Goal: Task Accomplishment & Management: Use online tool/utility

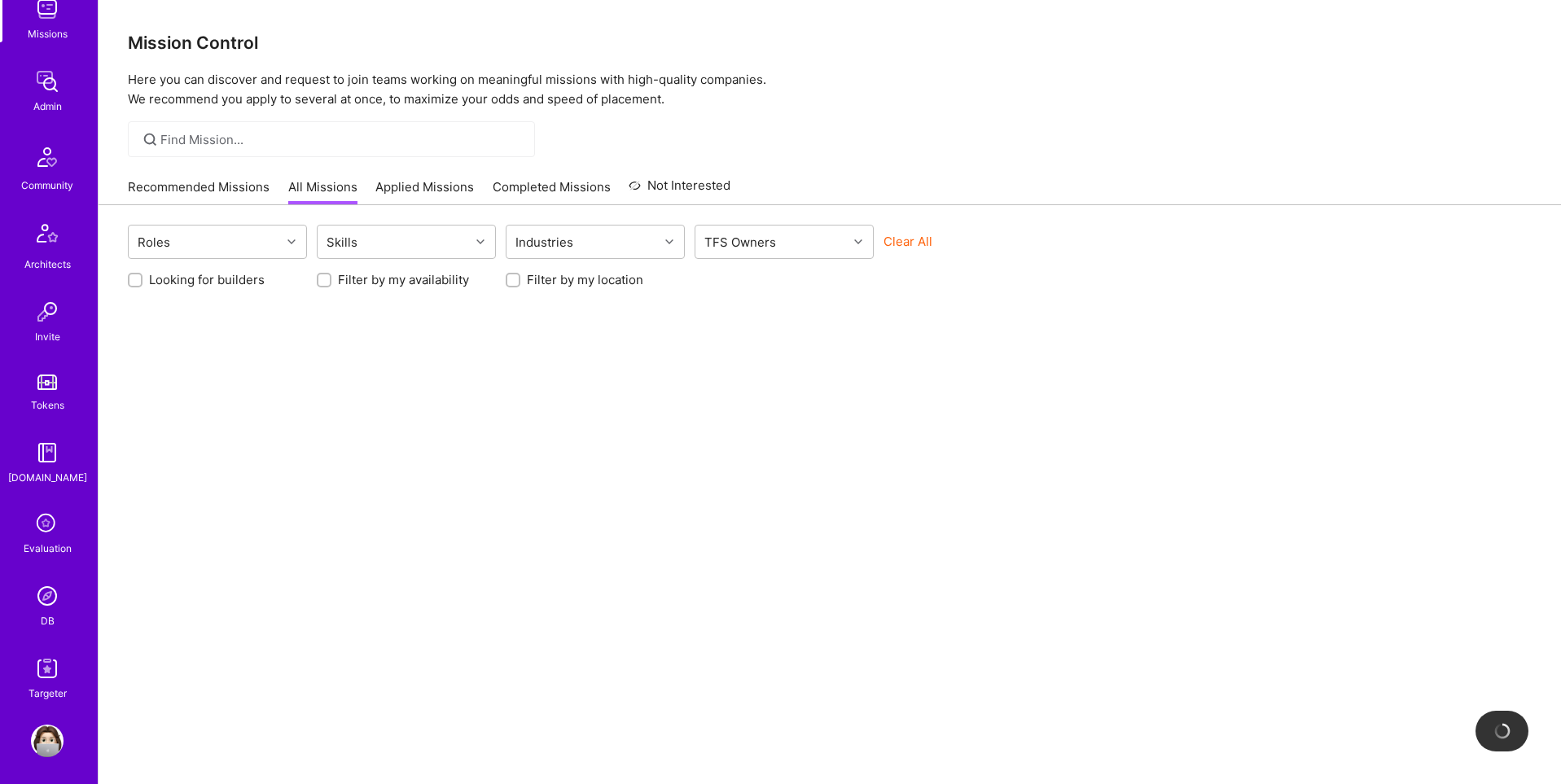
scroll to position [256, 0]
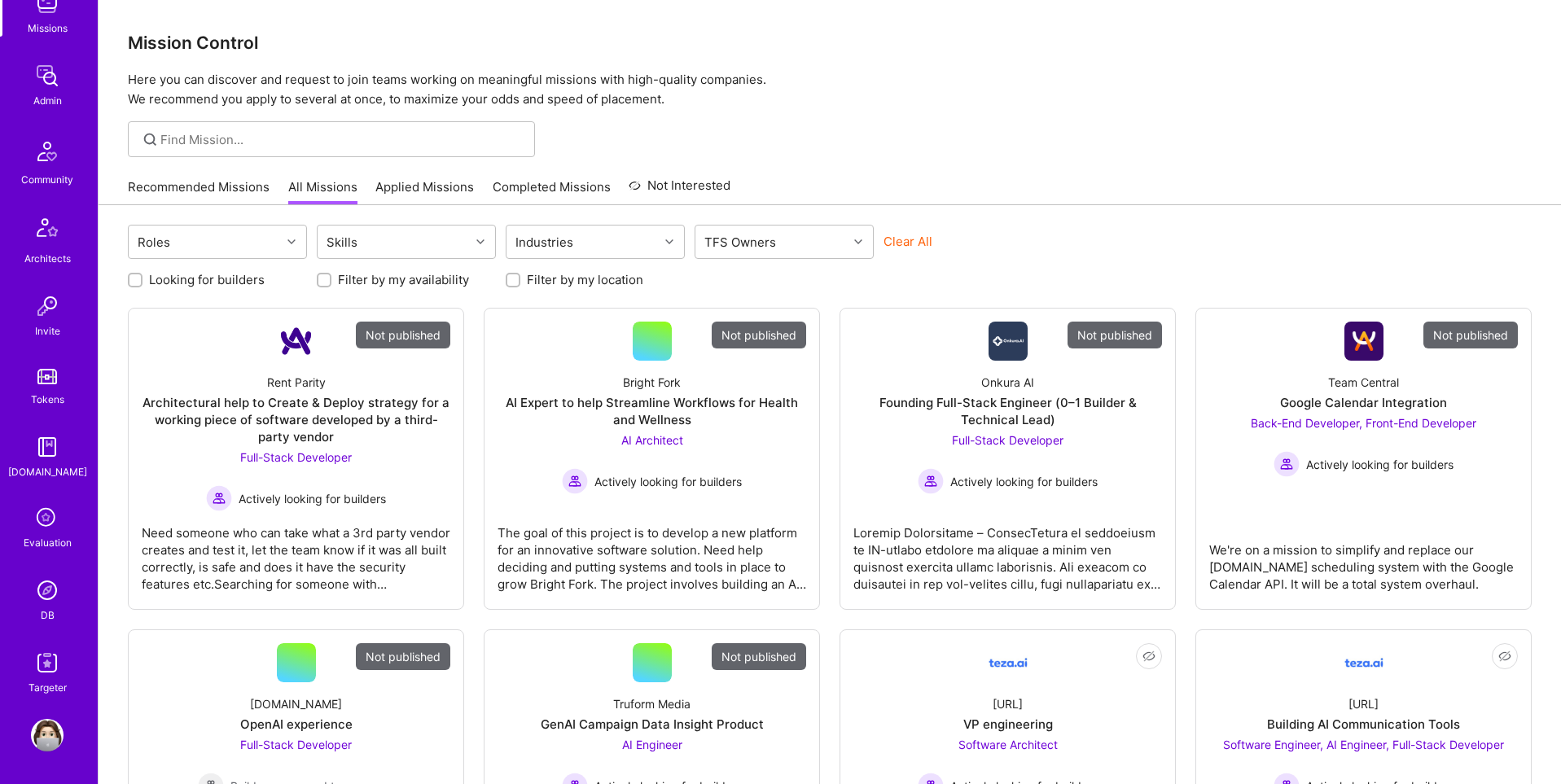
click at [46, 599] on img at bounding box center [46, 590] width 32 height 32
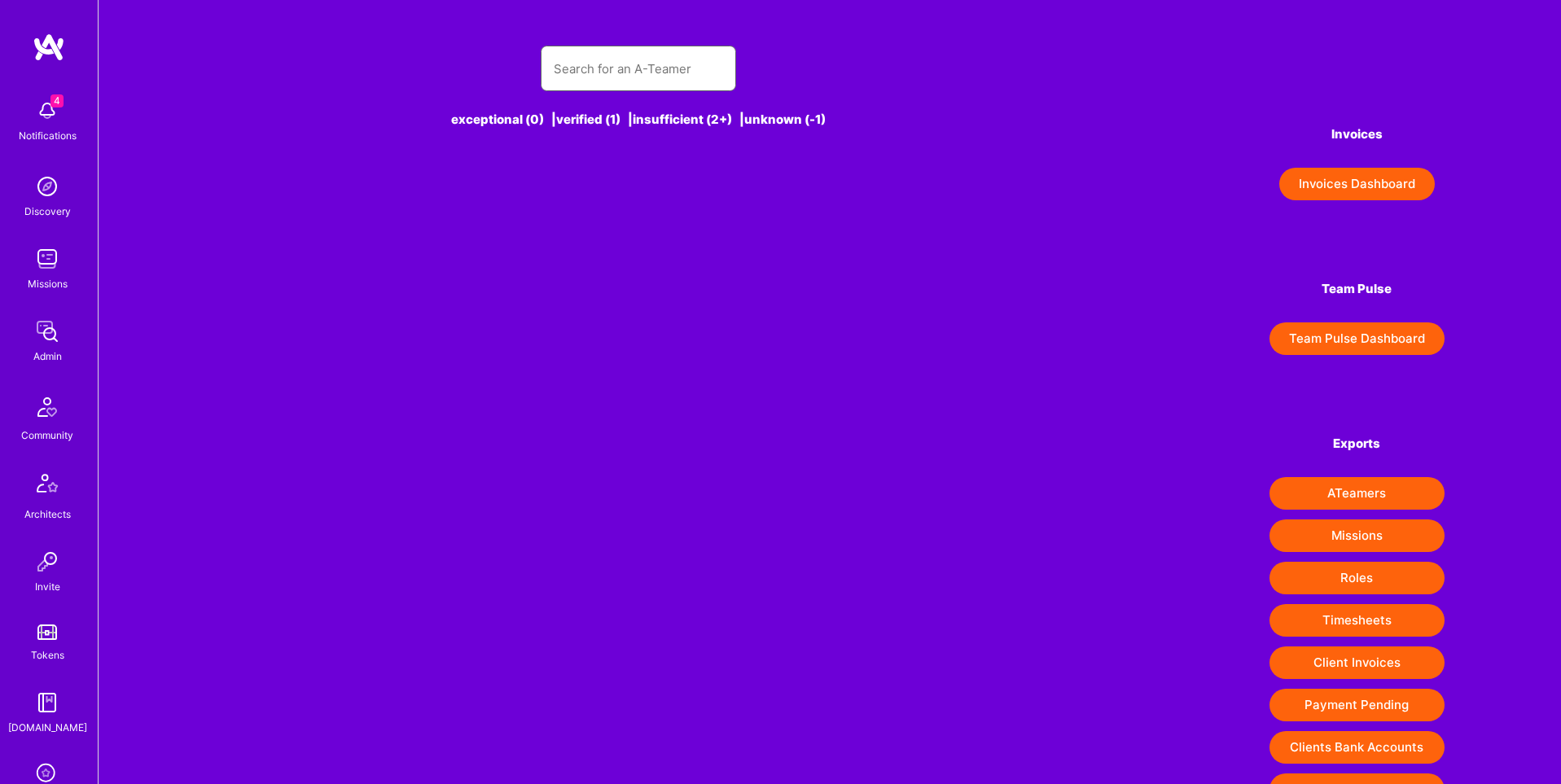
click at [699, 77] on input "text" at bounding box center [638, 68] width 169 height 41
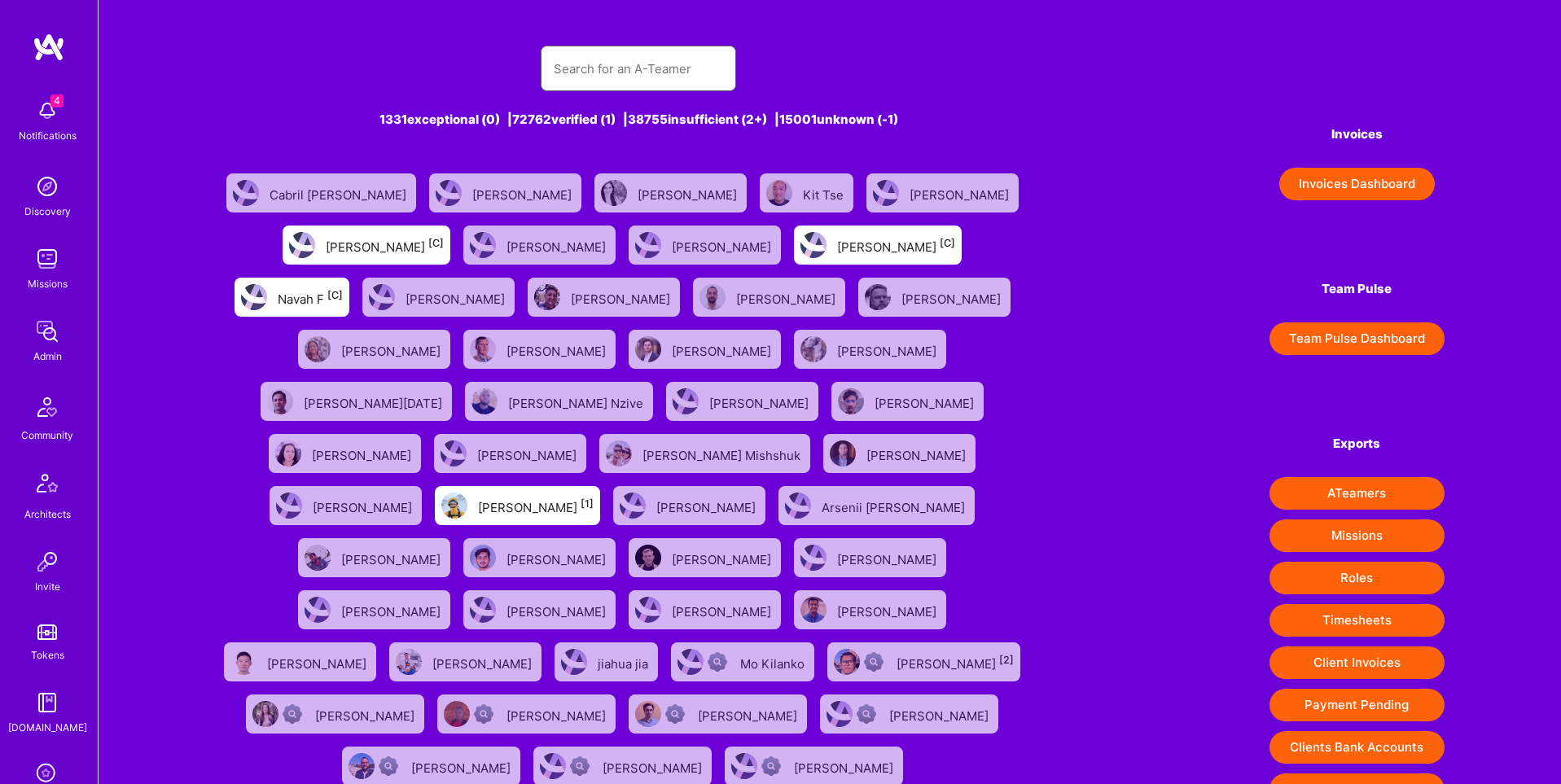
paste input "[DOMAIN_NAME][EMAIL_ADDRESS][PERSON_NAME][DOMAIN_NAME]"
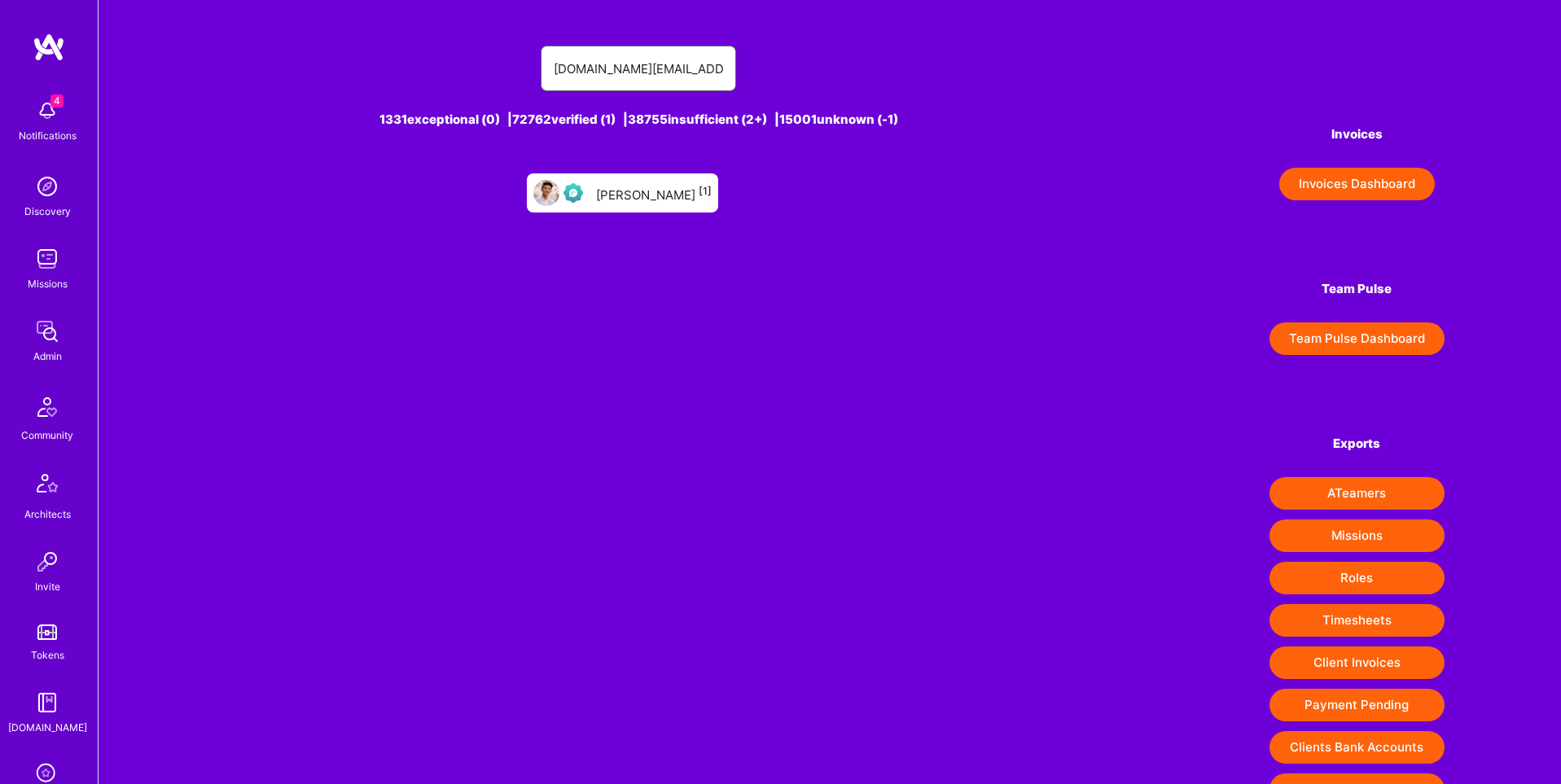
type input "[DOMAIN_NAME][EMAIL_ADDRESS][PERSON_NAME][DOMAIN_NAME]"
click at [699, 185] on sup "[1]" at bounding box center [705, 191] width 13 height 12
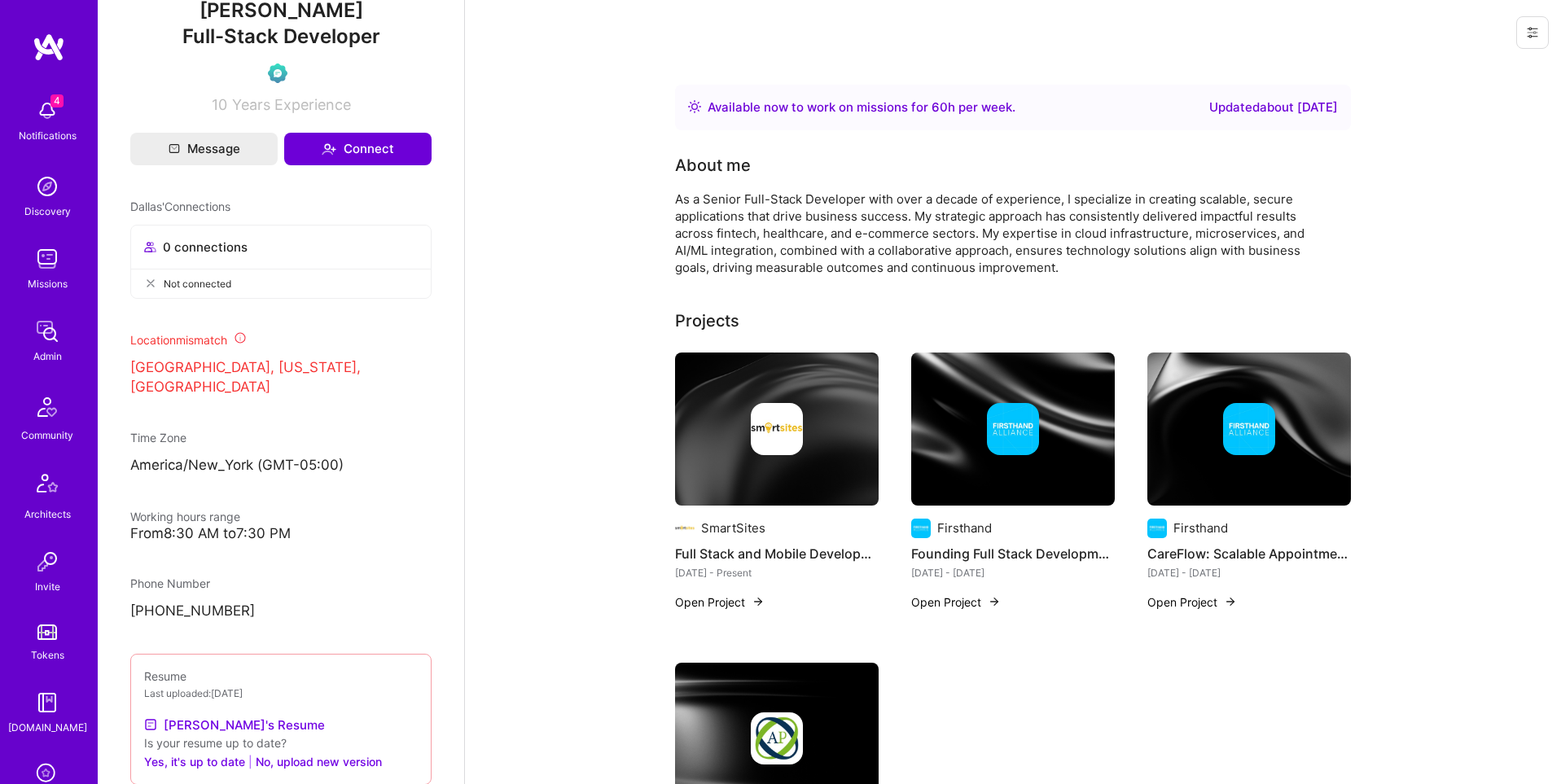
scroll to position [680, 0]
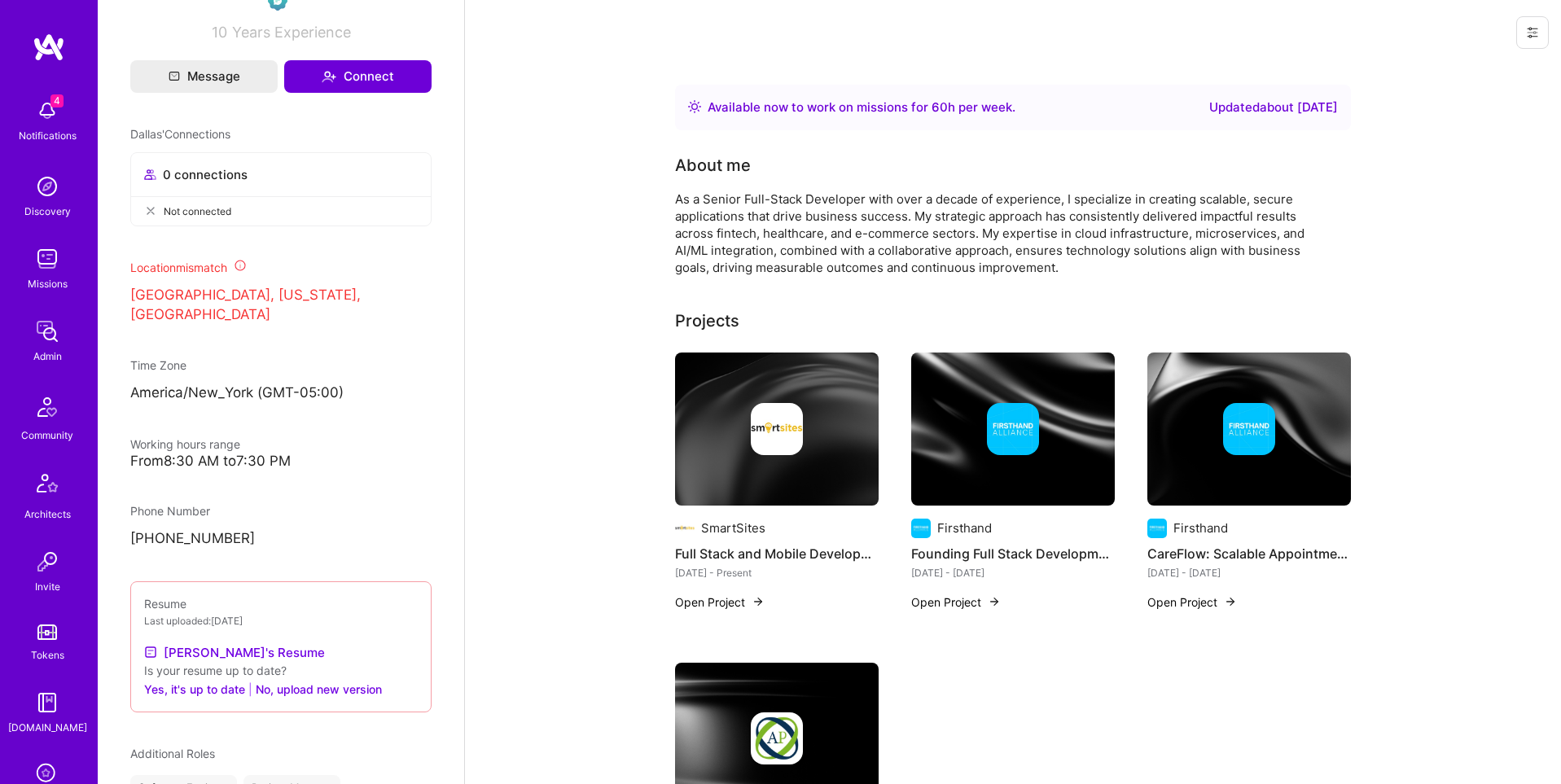
click at [1534, 29] on icon at bounding box center [1532, 32] width 13 height 13
click at [1465, 67] on button "Login as Dallas" at bounding box center [1451, 69] width 196 height 41
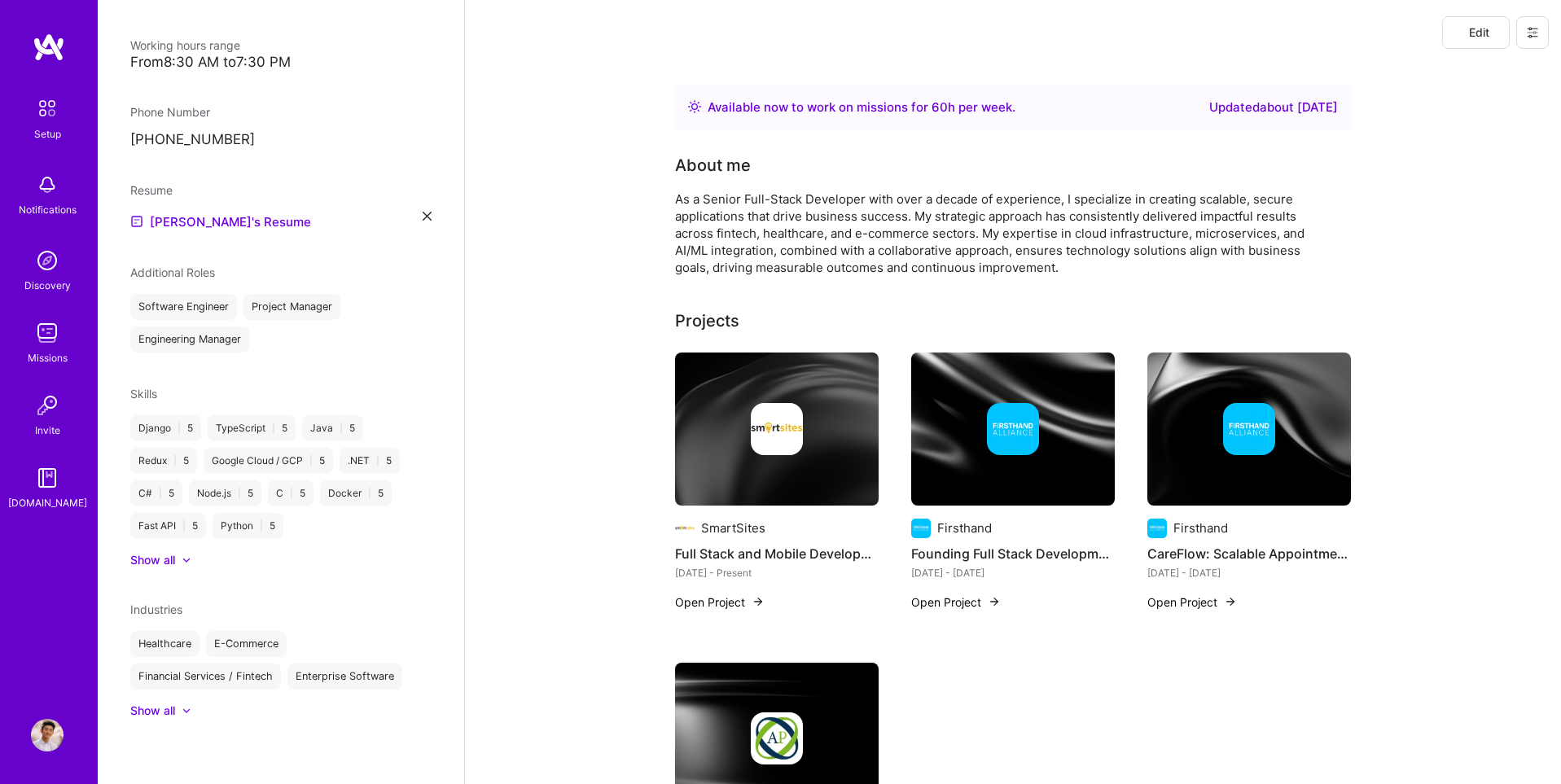
scroll to position [260, 0]
